Goal: Information Seeking & Learning: Check status

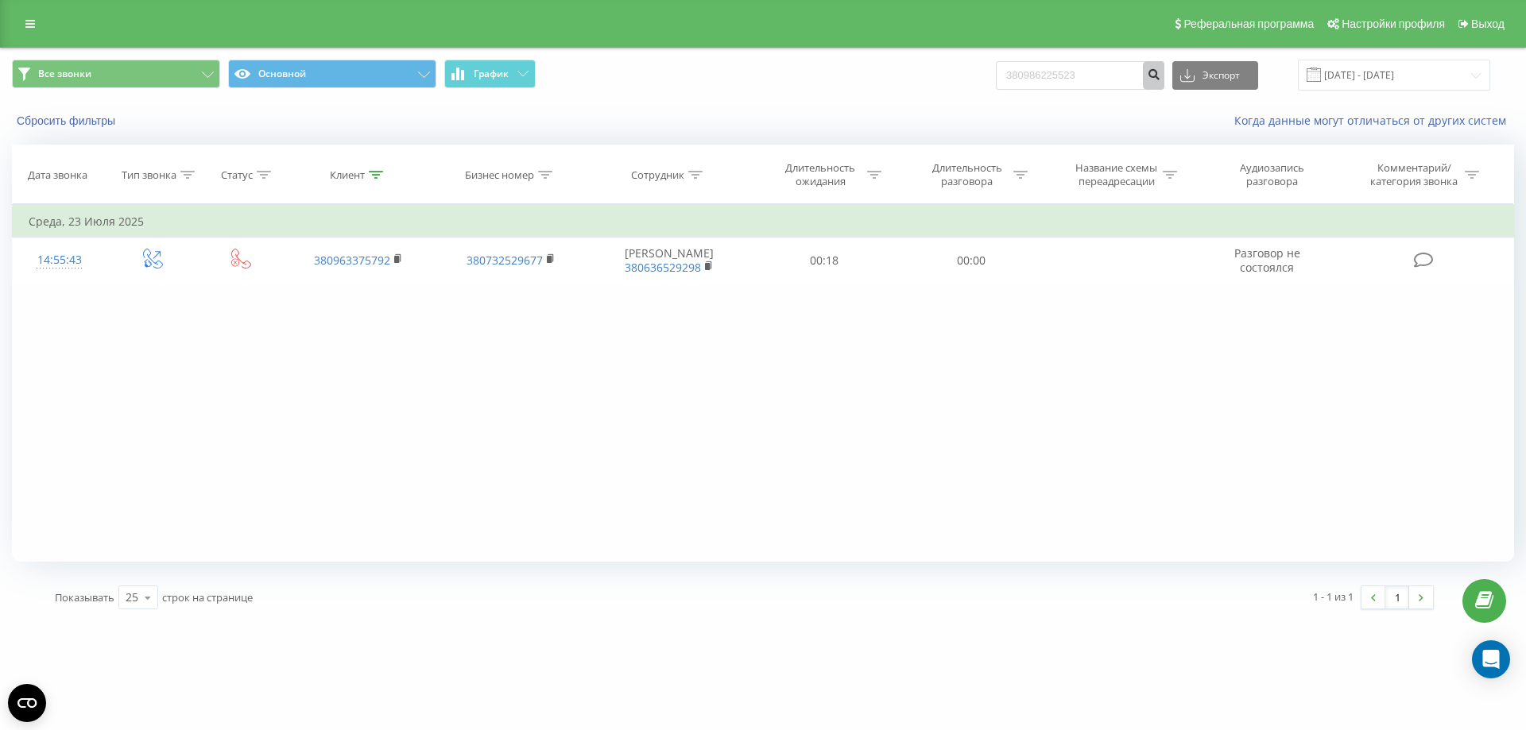
type input "380986225523"
click at [1160, 72] on icon "submit" at bounding box center [1154, 73] width 14 height 10
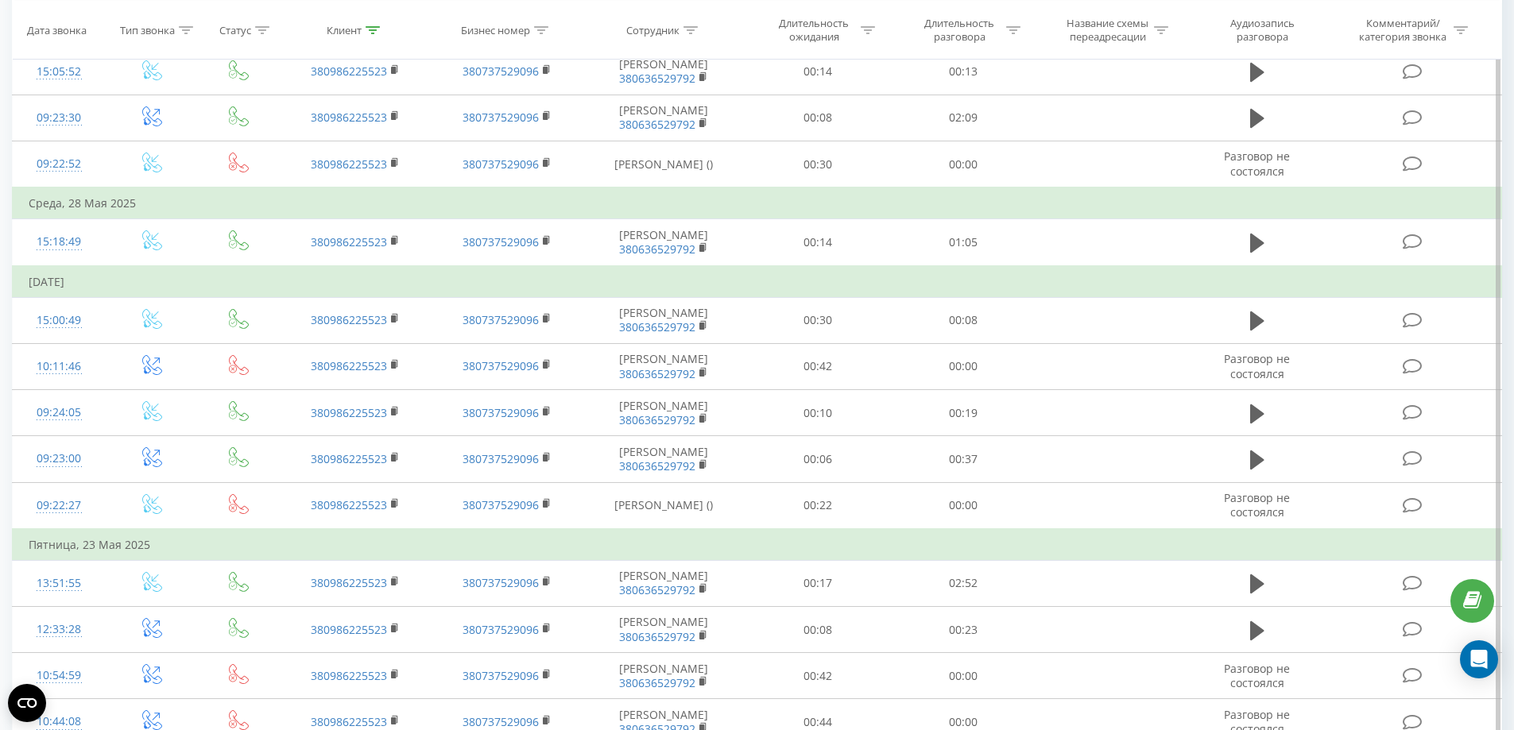
scroll to position [883, 0]
